Goal: Obtain resource: Obtain resource

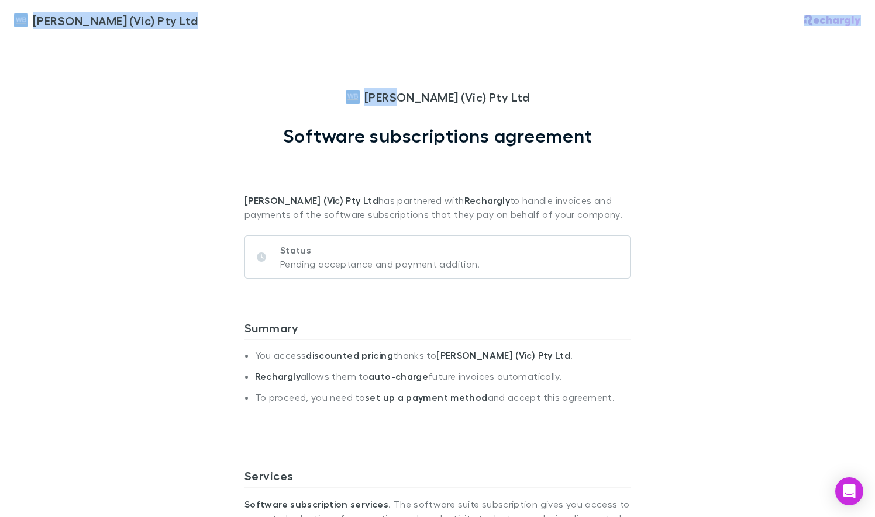
drag, startPoint x: 9, startPoint y: 15, endPoint x: 396, endPoint y: 48, distance: 388.4
click at [396, 48] on div "[PERSON_NAME] (Vic) Pty Ltd [PERSON_NAME] (Vic) Pty Ltd Software subscriptions …" at bounding box center [437, 258] width 875 height 517
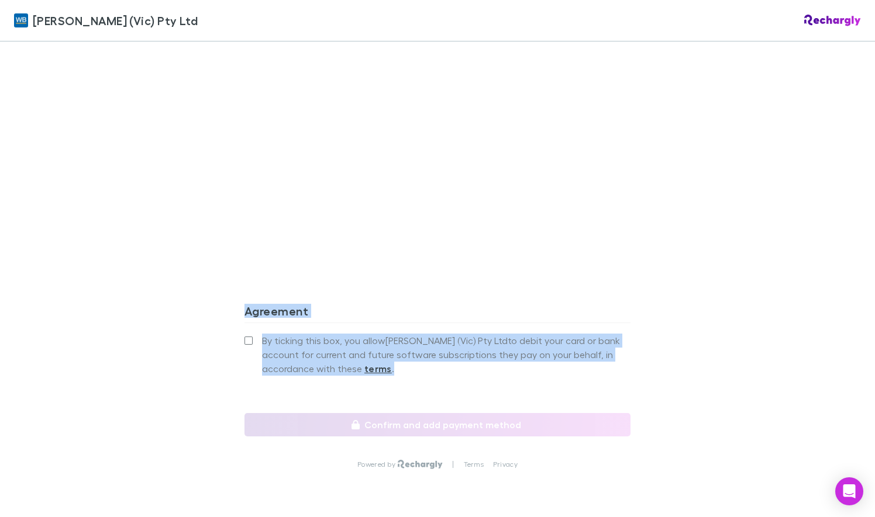
scroll to position [980, 0]
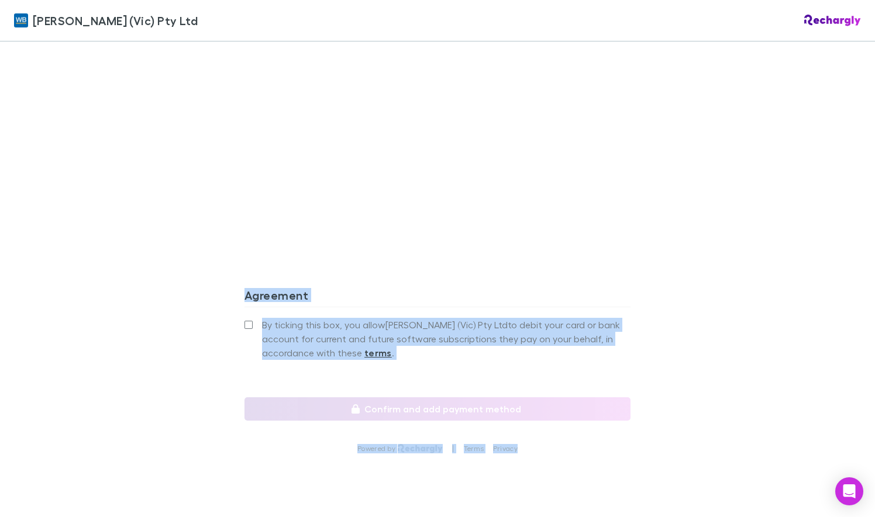
drag, startPoint x: 317, startPoint y: 87, endPoint x: 702, endPoint y: 447, distance: 526.9
click at [702, 447] on div "[PERSON_NAME] (Vic) Pty Ltd [PERSON_NAME] (Vic) Pty Ltd Software subscriptions …" at bounding box center [437, 258] width 875 height 517
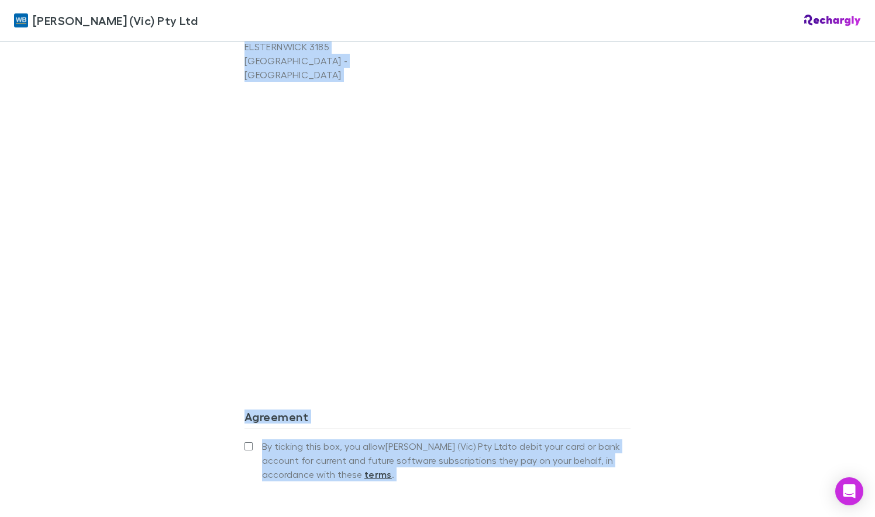
scroll to position [747, 0]
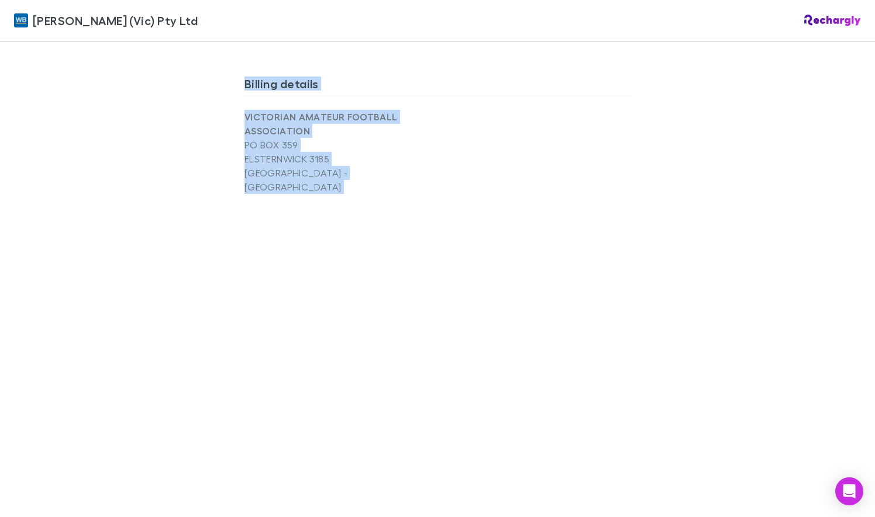
copy div "[PERSON_NAME] (Vic) Pty Ltd Software subscriptions agreement [PERSON_NAME] (Vic…"
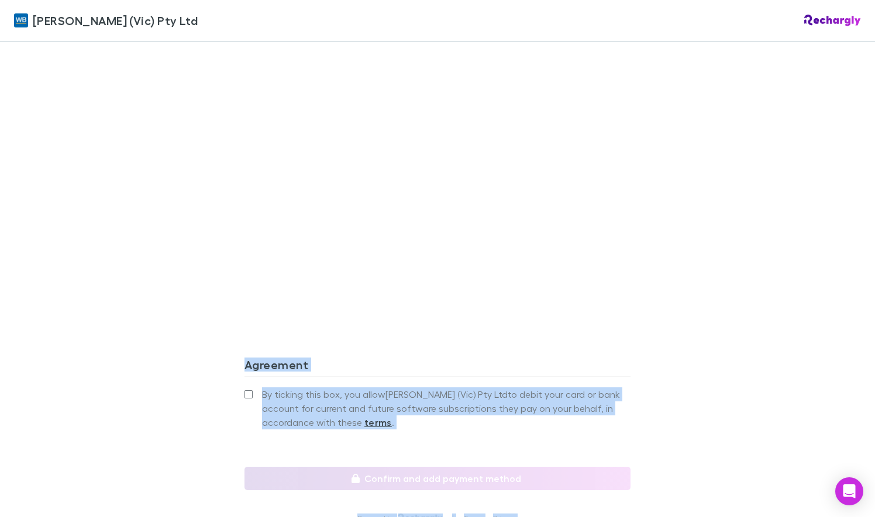
scroll to position [980, 0]
